Goal: Find specific page/section: Find specific page/section

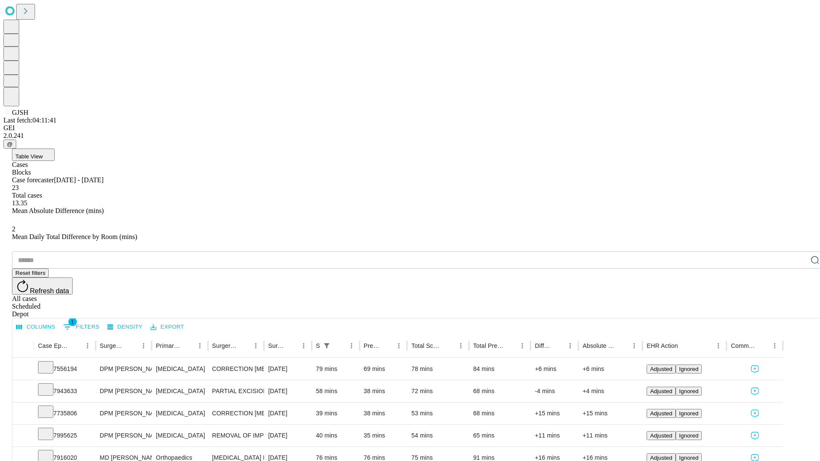
click at [798, 310] on div "Depot" at bounding box center [418, 314] width 813 height 8
